Goal: Find specific fact: Find specific fact

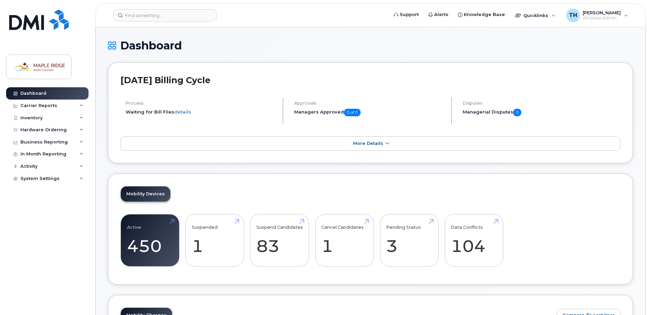
scroll to position [204, 0]
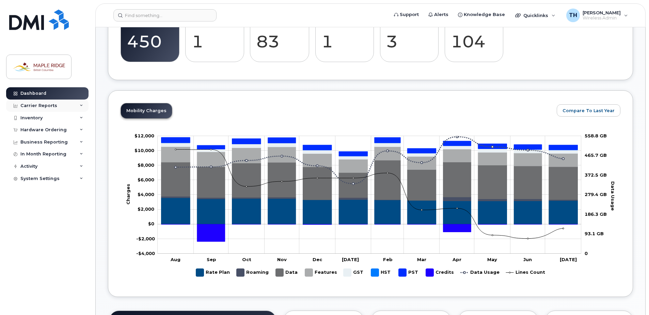
click at [70, 105] on div "Carrier Reports" at bounding box center [47, 105] width 82 height 12
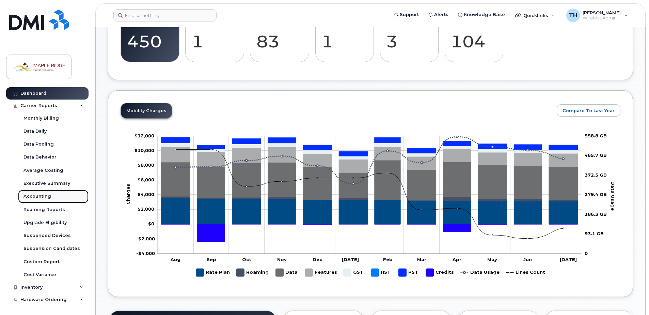
click at [37, 197] on div "Accounting" at bounding box center [38, 196] width 28 height 6
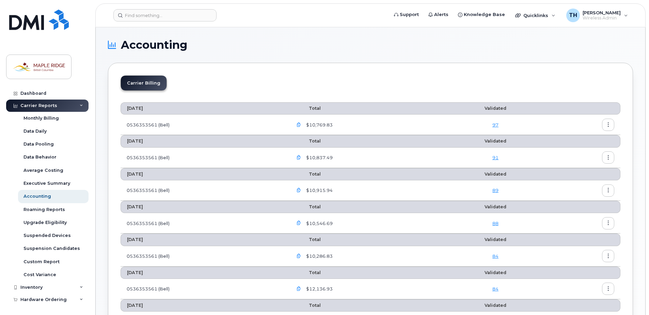
click at [300, 127] on icon "button" at bounding box center [299, 125] width 4 height 4
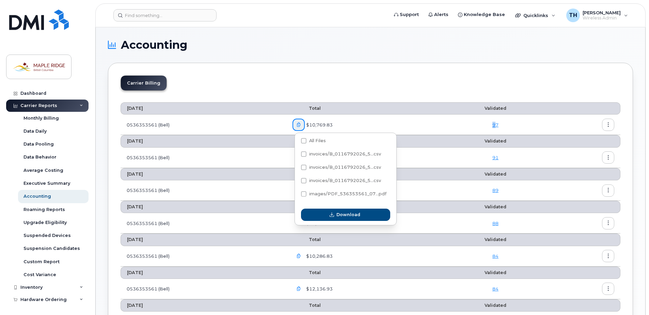
click at [495, 123] on link "97" at bounding box center [496, 124] width 6 height 5
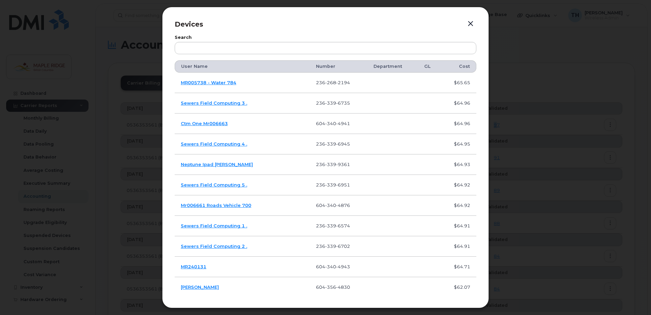
click at [472, 25] on button "button" at bounding box center [471, 24] width 10 height 10
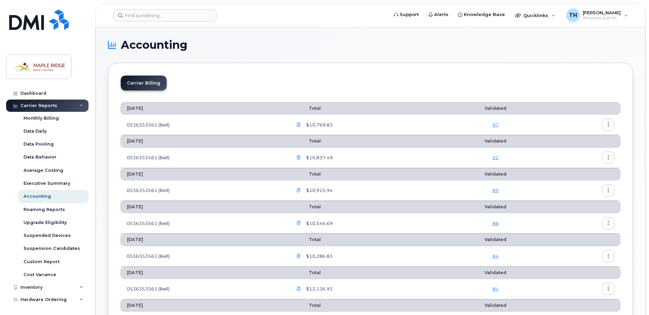
click at [320, 125] on span "$10,769.83" at bounding box center [319, 125] width 28 height 6
drag, startPoint x: 139, startPoint y: 116, endPoint x: 149, endPoint y: 120, distance: 10.6
click at [140, 117] on td "0536353561 (Bell)" at bounding box center [204, 124] width 166 height 20
click at [153, 121] on td "0536353561 (Bell)" at bounding box center [204, 124] width 166 height 20
drag, startPoint x: 153, startPoint y: 121, endPoint x: 159, endPoint y: 126, distance: 7.6
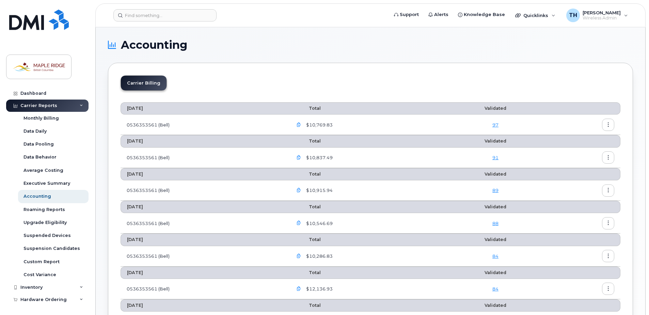
click at [159, 126] on td "0536353561 (Bell)" at bounding box center [204, 124] width 166 height 20
click at [159, 125] on td "0536353561 (Bell)" at bounding box center [204, 124] width 166 height 20
drag, startPoint x: 159, startPoint y: 125, endPoint x: 124, endPoint y: 121, distance: 35.7
click at [124, 121] on td "0536353561 (Bell)" at bounding box center [204, 124] width 166 height 20
drag, startPoint x: 124, startPoint y: 121, endPoint x: 207, endPoint y: 121, distance: 83.5
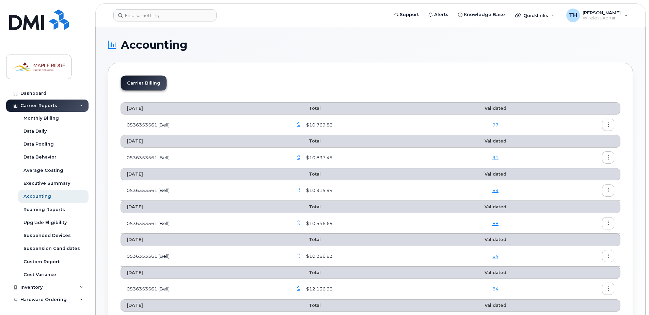
click at [207, 121] on td "0536353561 (Bell)" at bounding box center [204, 124] width 166 height 20
drag, startPoint x: 331, startPoint y: 124, endPoint x: 308, endPoint y: 124, distance: 23.5
click at [307, 124] on span "$10,769.83" at bounding box center [319, 125] width 28 height 6
drag, startPoint x: 179, startPoint y: 126, endPoint x: 124, endPoint y: 124, distance: 55.2
click at [124, 124] on td "0536353561 (Bell)" at bounding box center [204, 124] width 166 height 20
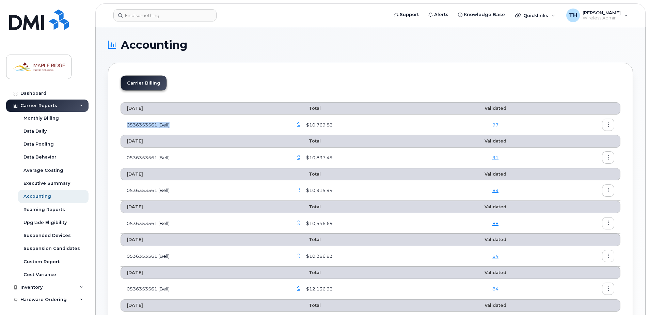
copy td "0536353561 (Bell)"
click at [298, 96] on div "Carrier Billing" at bounding box center [371, 85] width 500 height 21
